Goal: Register for event/course

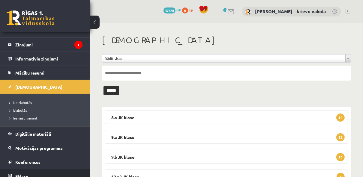
scroll to position [41, 0]
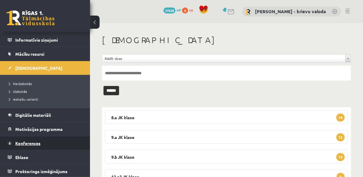
click at [35, 142] on span "Konferences" at bounding box center [27, 143] width 25 height 5
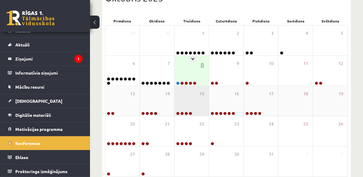
scroll to position [96, 0]
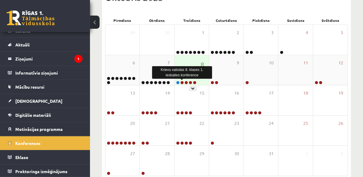
click at [182, 82] on link at bounding box center [182, 83] width 4 height 4
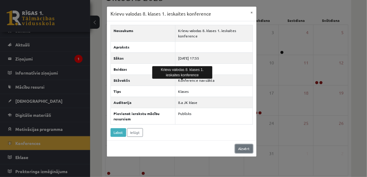
click at [245, 148] on link "Aizvērt" at bounding box center [244, 149] width 18 height 9
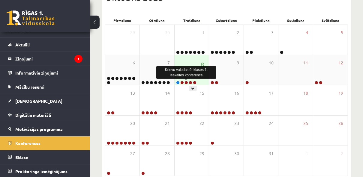
click at [187, 82] on link at bounding box center [187, 83] width 4 height 4
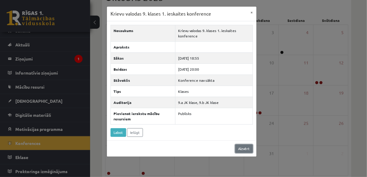
click at [245, 149] on link "Aizvērt" at bounding box center [244, 149] width 18 height 9
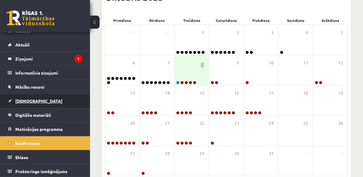
click at [28, 101] on span "[DEMOGRAPHIC_DATA]" at bounding box center [38, 100] width 47 height 5
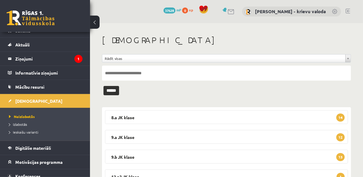
click at [355, 35] on div "**********" at bounding box center [226, 114] width 273 height 182
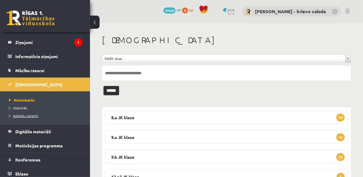
scroll to position [41, 0]
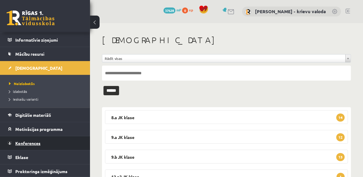
click at [31, 142] on span "Konferences" at bounding box center [27, 143] width 25 height 5
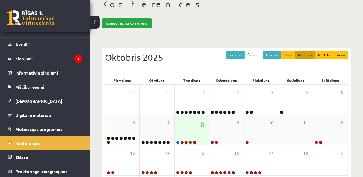
scroll to position [72, 0]
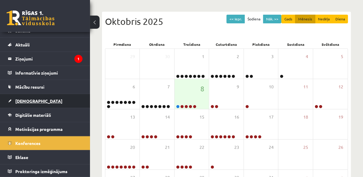
click at [24, 101] on span "[DEMOGRAPHIC_DATA]" at bounding box center [38, 100] width 47 height 5
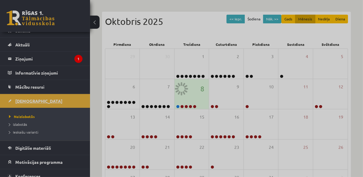
scroll to position [27, 0]
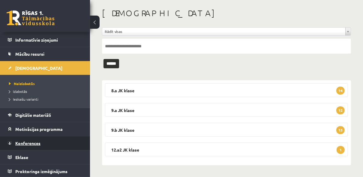
click at [25, 143] on span "Konferences" at bounding box center [27, 143] width 25 height 5
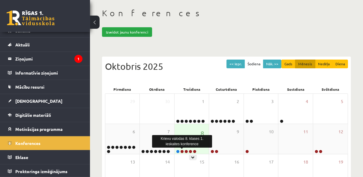
click at [182, 152] on link at bounding box center [182, 152] width 4 height 4
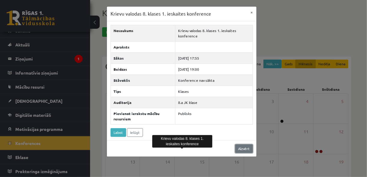
click at [244, 148] on link "Aizvērt" at bounding box center [244, 149] width 18 height 9
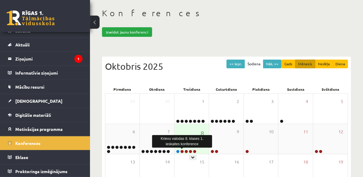
click at [182, 151] on link at bounding box center [182, 152] width 4 height 4
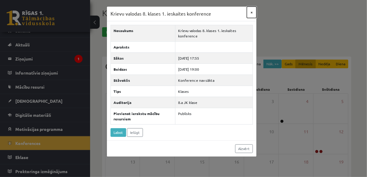
click at [251, 12] on button "×" at bounding box center [252, 12] width 10 height 11
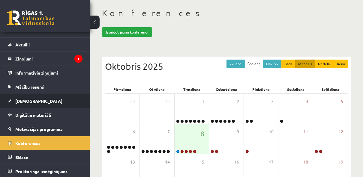
click at [26, 100] on span "[DEMOGRAPHIC_DATA]" at bounding box center [38, 100] width 47 height 5
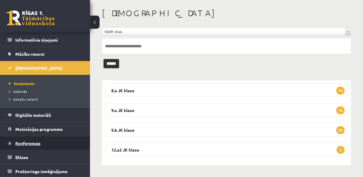
click at [33, 143] on span "Konferences" at bounding box center [27, 143] width 25 height 5
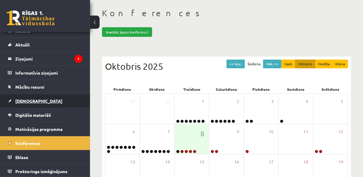
click at [25, 100] on span "[DEMOGRAPHIC_DATA]" at bounding box center [38, 100] width 47 height 5
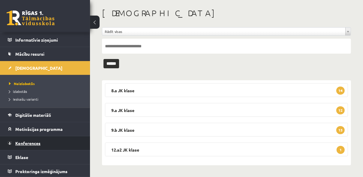
click at [31, 143] on span "Konferences" at bounding box center [27, 143] width 25 height 5
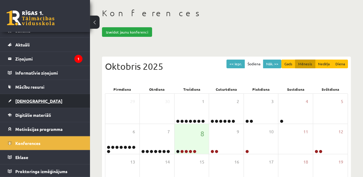
click at [21, 101] on span "[DEMOGRAPHIC_DATA]" at bounding box center [38, 100] width 47 height 5
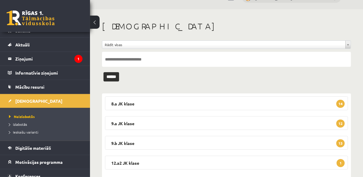
scroll to position [27, 0]
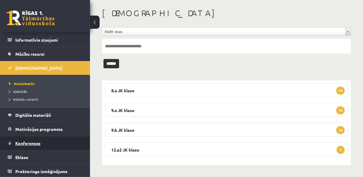
click at [29, 143] on span "Konferences" at bounding box center [27, 143] width 25 height 5
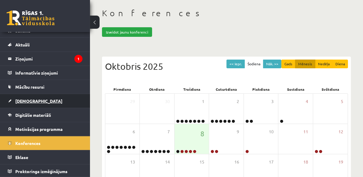
click at [25, 101] on span "[DEMOGRAPHIC_DATA]" at bounding box center [38, 100] width 47 height 5
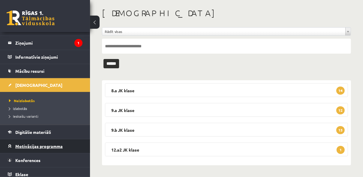
scroll to position [32, 0]
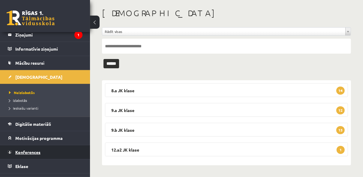
click at [30, 151] on span "Konferences" at bounding box center [27, 152] width 25 height 5
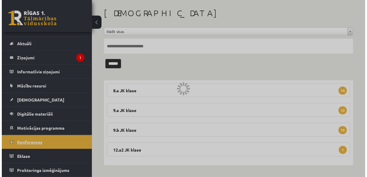
scroll to position [8, 0]
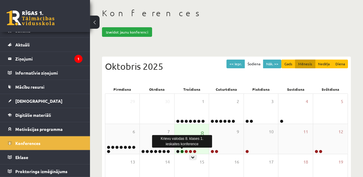
click at [182, 151] on link at bounding box center [182, 152] width 4 height 4
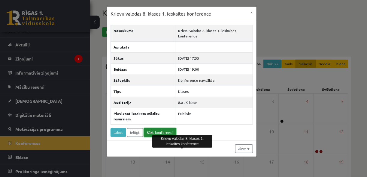
click at [151, 130] on link "Sākt konferenci" at bounding box center [160, 132] width 32 height 9
